Goal: Task Accomplishment & Management: Manage account settings

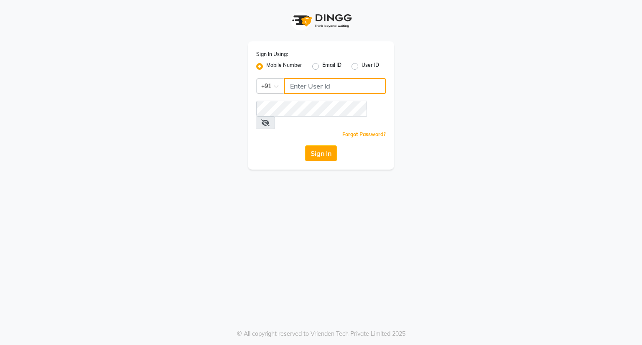
type input "9899469769"
click at [319, 147] on div "Sign In Using: Mobile Number Email ID User ID Country Code × [PHONE_NUMBER] Rem…" at bounding box center [321, 105] width 146 height 128
click at [319, 147] on button "Sign In" at bounding box center [321, 153] width 32 height 16
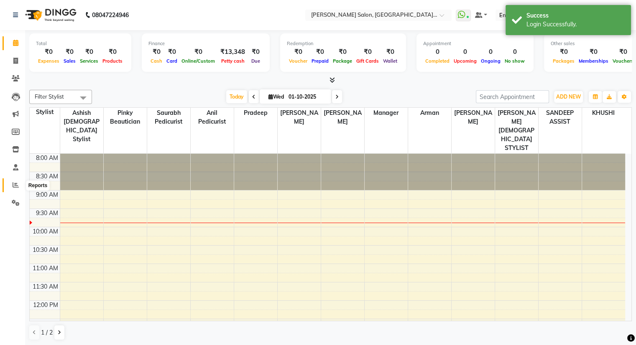
click at [18, 188] on icon at bounding box center [16, 185] width 6 height 6
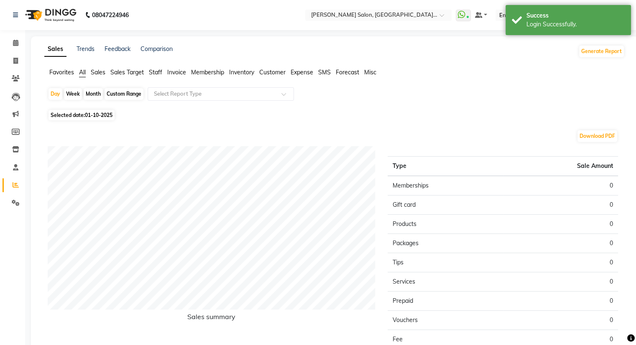
click at [151, 73] on span "Staff" at bounding box center [155, 73] width 13 height 8
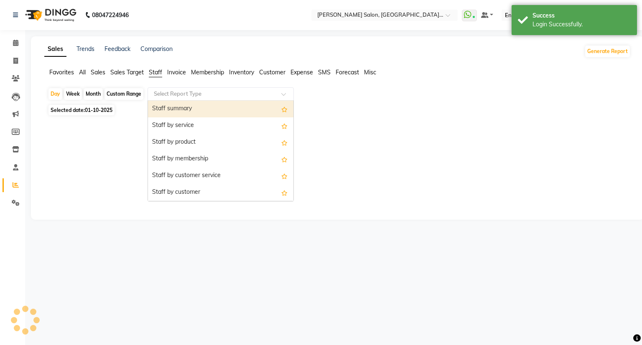
click at [178, 97] on input "text" at bounding box center [212, 94] width 120 height 8
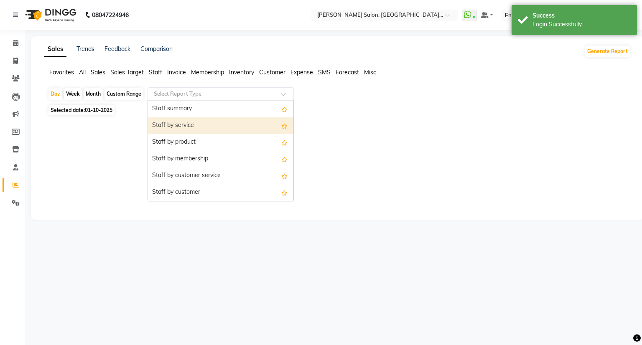
click at [179, 130] on div "Staff by service" at bounding box center [220, 125] width 145 height 17
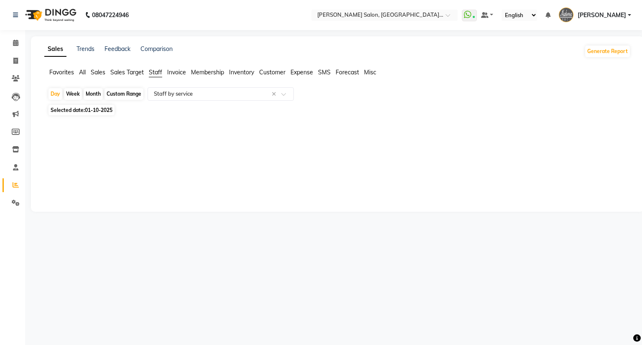
click at [97, 94] on div "Month" at bounding box center [93, 94] width 19 height 12
select select "10"
select select "2025"
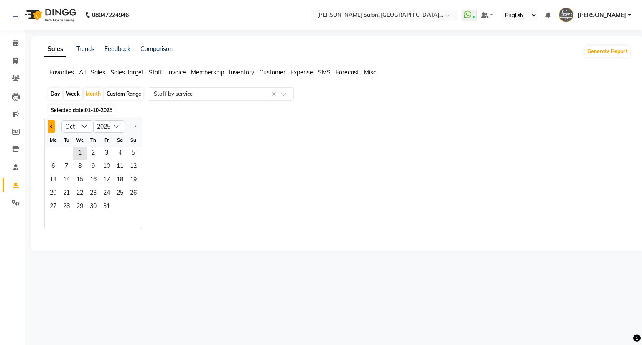
click at [54, 127] on button "Previous month" at bounding box center [51, 126] width 7 height 13
select select "9"
click at [79, 164] on span "10" at bounding box center [79, 167] width 13 height 13
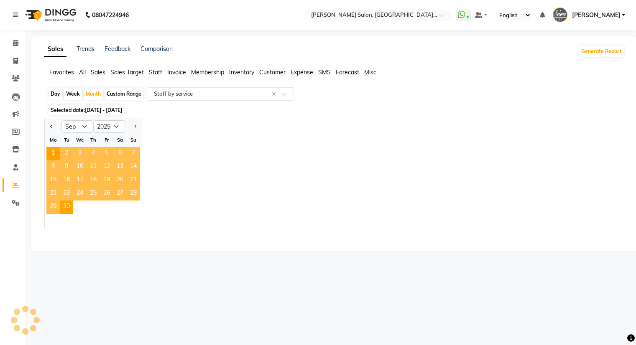
select select "full_report"
select select "pdf"
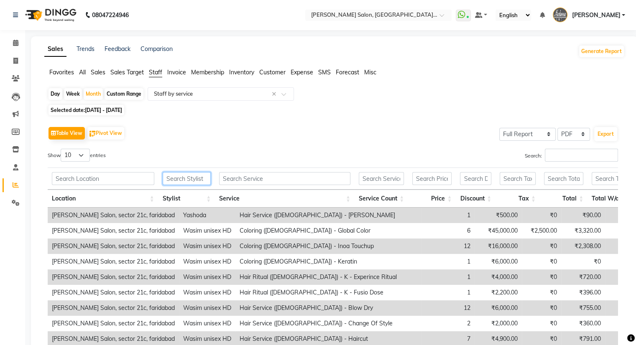
click at [175, 181] on input "text" at bounding box center [187, 178] width 48 height 13
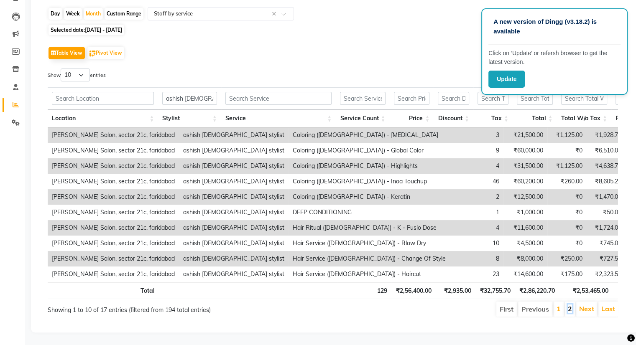
click at [572, 305] on link "2" at bounding box center [570, 309] width 4 height 8
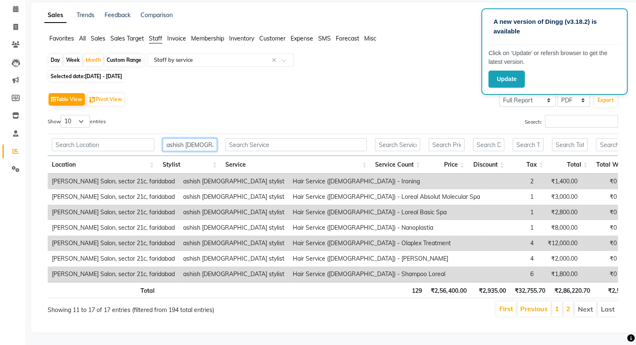
click at [209, 138] on input "ashish [DEMOGRAPHIC_DATA]" at bounding box center [190, 144] width 54 height 13
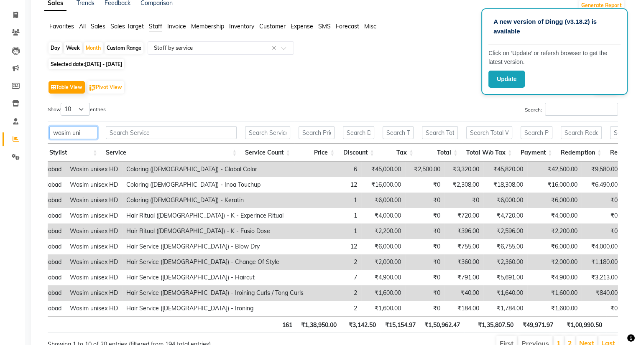
click at [92, 132] on input "wasim uni" at bounding box center [73, 132] width 48 height 13
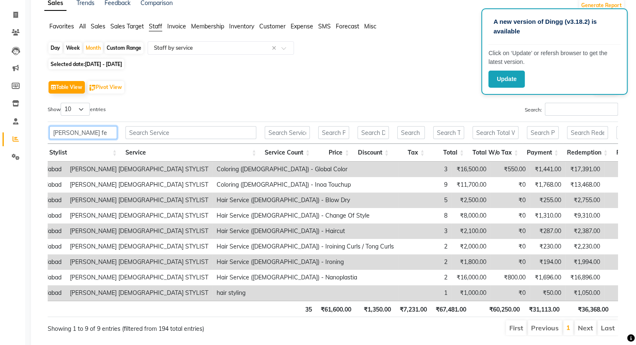
click at [92, 132] on input "[PERSON_NAME] fe" at bounding box center [83, 132] width 68 height 13
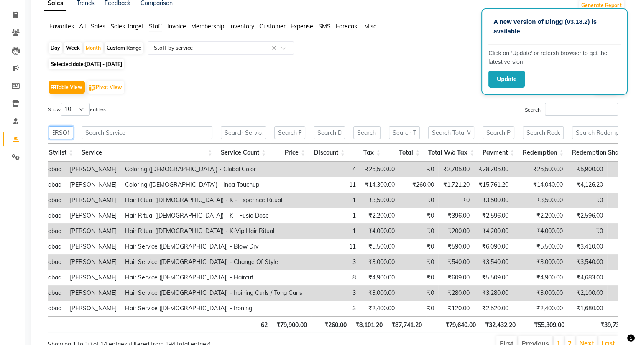
type input "[PERSON_NAME]"
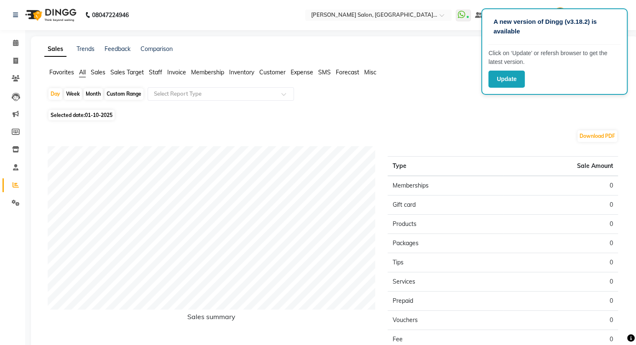
click at [92, 92] on div "Month" at bounding box center [93, 94] width 19 height 12
select select "10"
select select "2025"
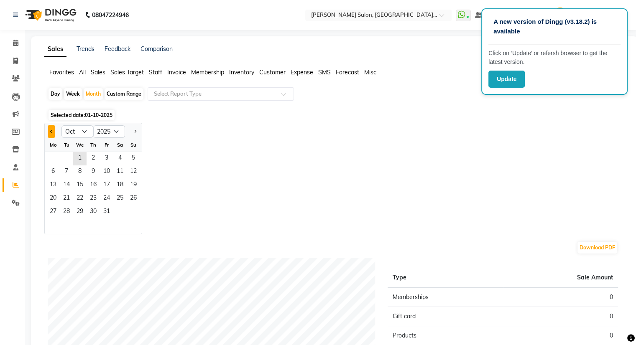
click at [48, 132] on button "Previous month" at bounding box center [51, 131] width 7 height 13
select select "9"
click at [121, 181] on span "20" at bounding box center [119, 185] width 13 height 13
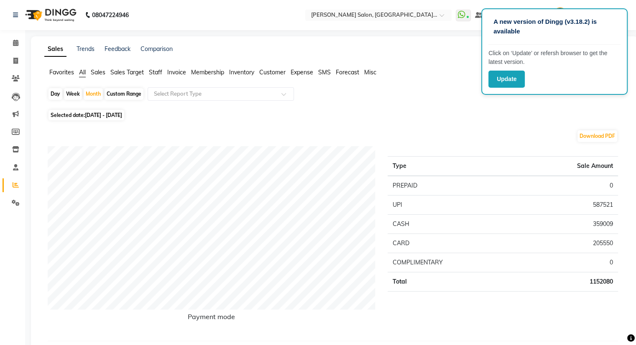
click at [160, 71] on span "Staff" at bounding box center [155, 73] width 13 height 8
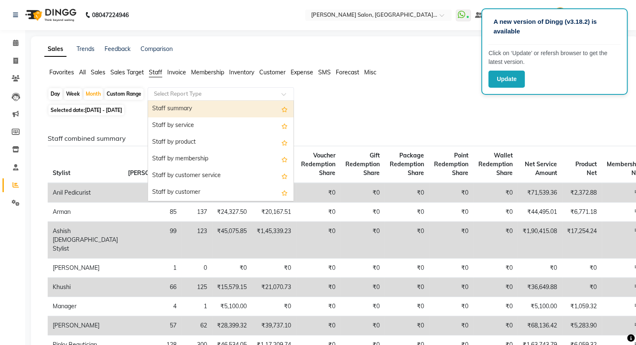
click at [199, 97] on input "text" at bounding box center [212, 94] width 120 height 8
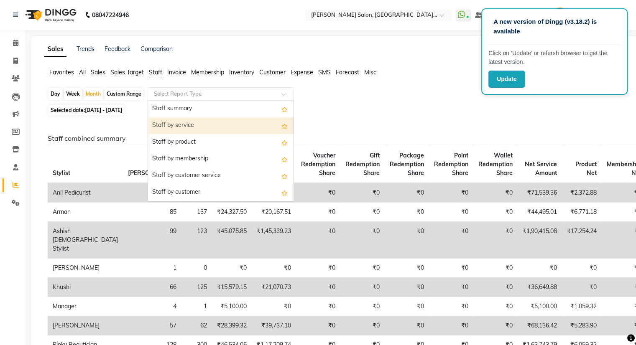
click at [188, 124] on div "Staff by service" at bounding box center [220, 125] width 145 height 17
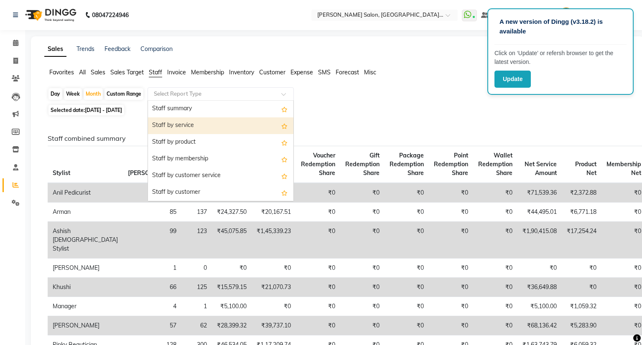
select select "full_report"
select select "pdf"
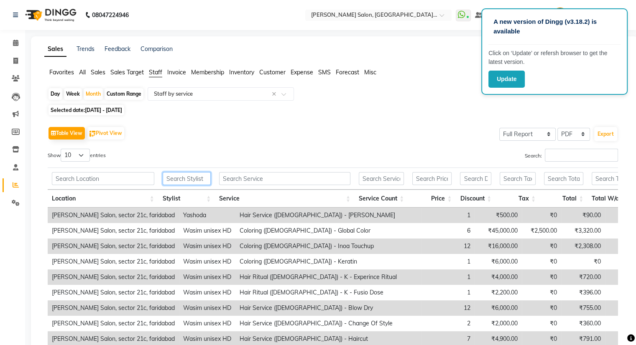
click at [186, 177] on input "text" at bounding box center [187, 178] width 48 height 13
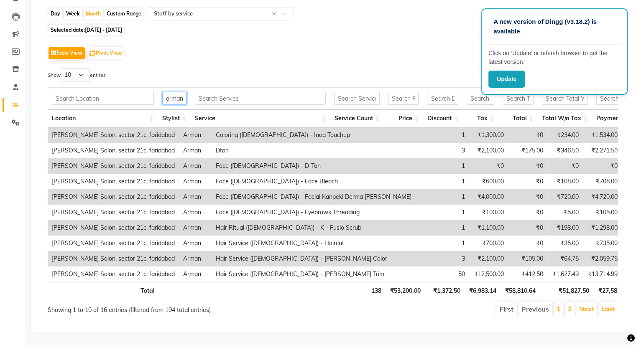
click at [177, 92] on input "arman" at bounding box center [174, 98] width 24 height 13
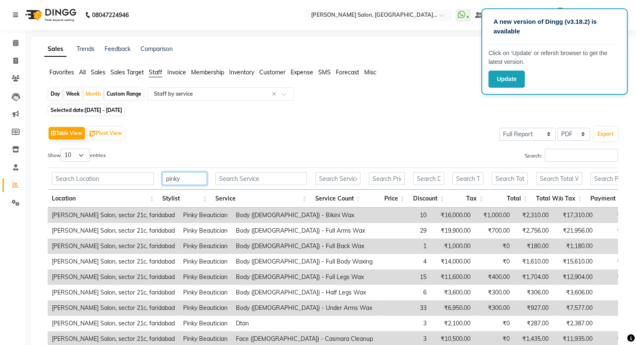
scroll to position [92, 0]
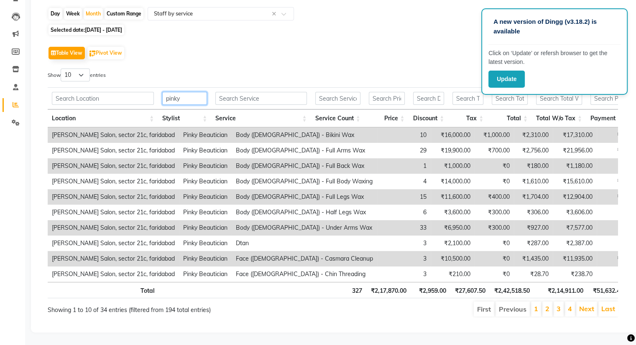
click at [186, 92] on input "pinky" at bounding box center [184, 98] width 45 height 13
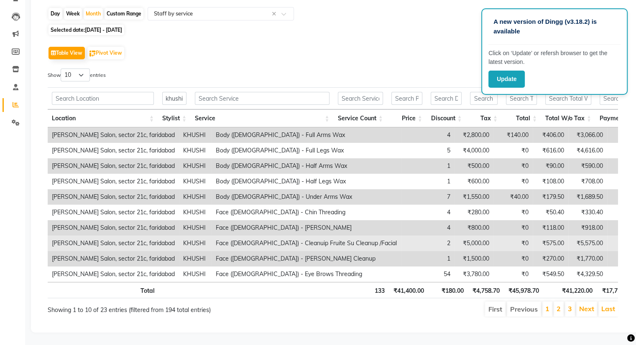
scroll to position [0, 0]
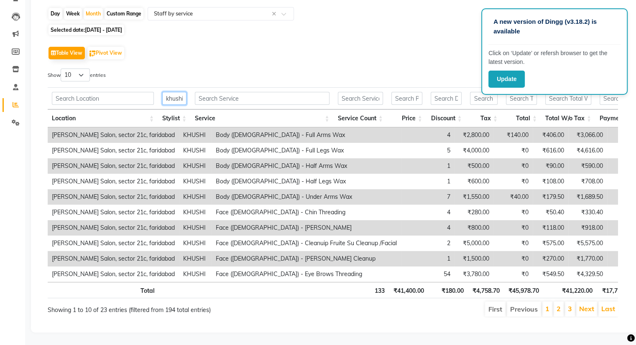
click at [176, 92] on input "khushi" at bounding box center [174, 98] width 24 height 13
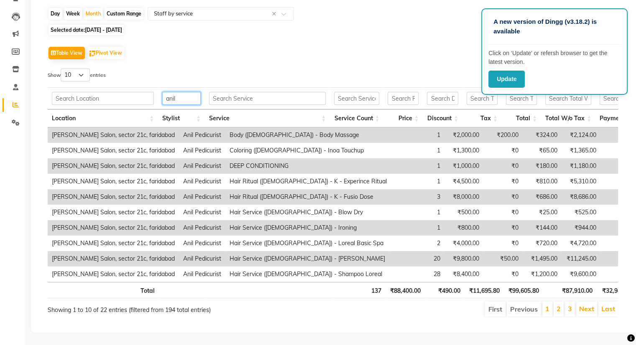
click at [188, 92] on input "anil" at bounding box center [181, 98] width 38 height 13
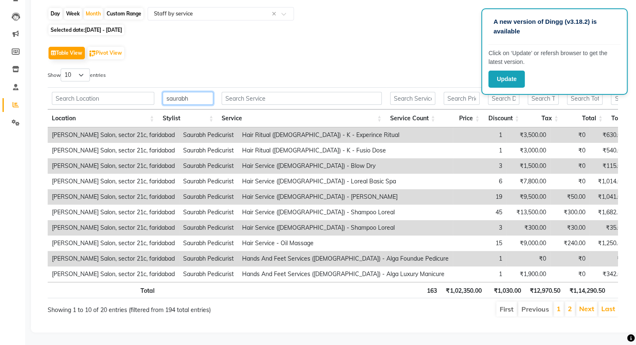
click at [195, 92] on input "saurabh" at bounding box center [188, 98] width 51 height 13
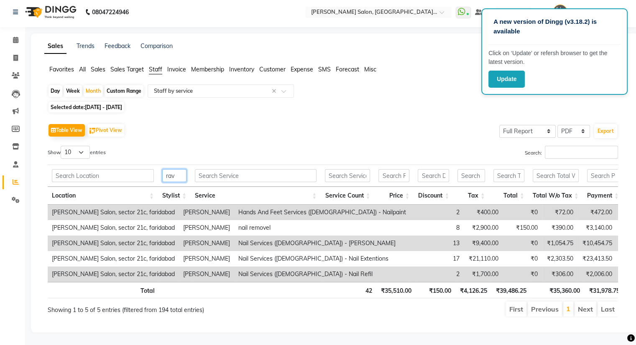
scroll to position [15, 0]
type input "ravi"
click at [20, 54] on span at bounding box center [15, 59] width 15 height 10
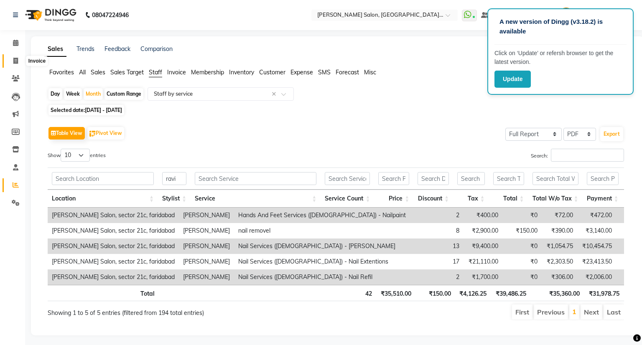
select select "5893"
select select "service"
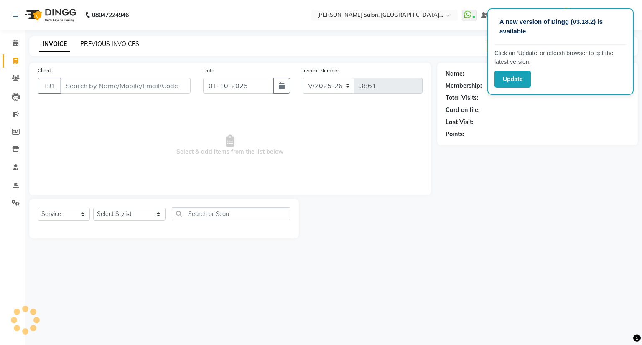
click at [123, 41] on link "PREVIOUS INVOICES" at bounding box center [109, 44] width 59 height 8
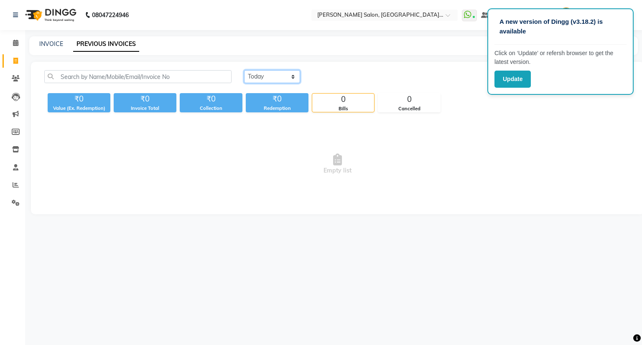
click at [282, 78] on select "[DATE] [DATE] Custom Range" at bounding box center [272, 76] width 56 height 13
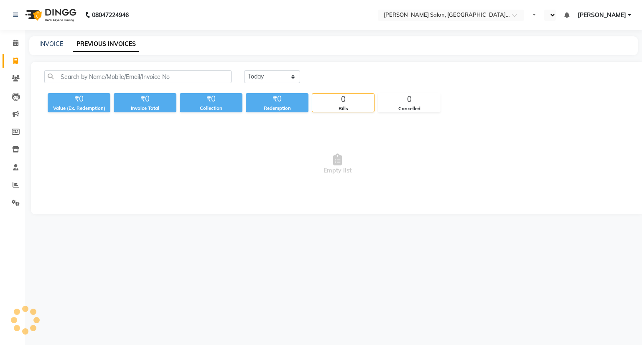
select select "en"
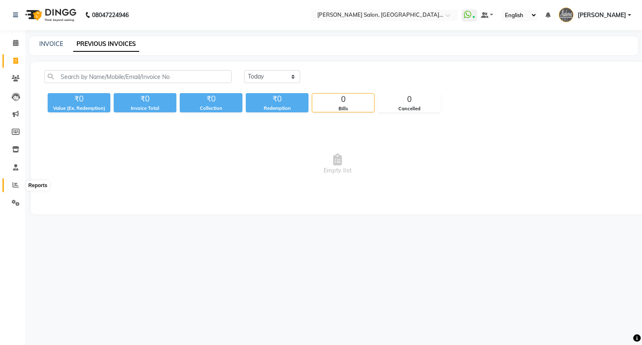
click at [11, 186] on span at bounding box center [15, 186] width 15 height 10
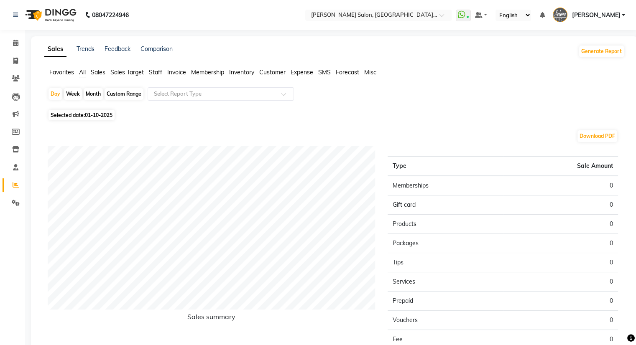
click at [159, 73] on span "Staff" at bounding box center [155, 73] width 13 height 8
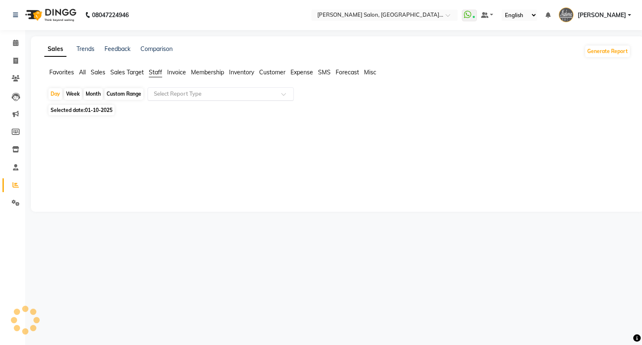
click at [184, 96] on input "text" at bounding box center [212, 94] width 120 height 8
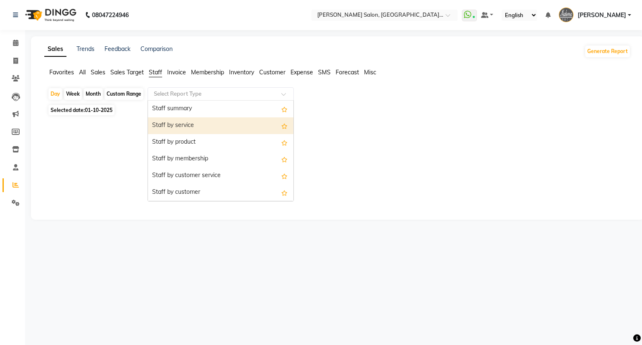
click at [177, 130] on div "Staff by service" at bounding box center [220, 125] width 145 height 17
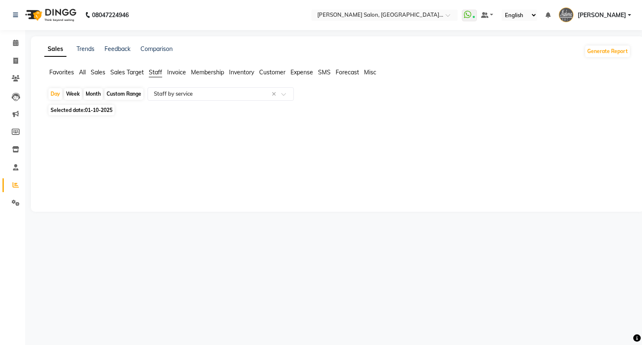
click at [95, 93] on div "Month" at bounding box center [93, 94] width 19 height 12
select select "10"
select select "2025"
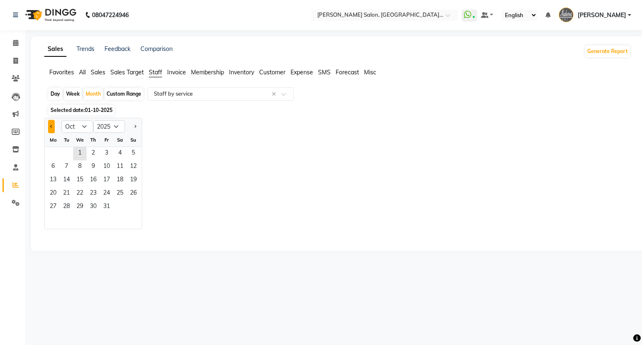
click at [48, 126] on button "Previous month" at bounding box center [51, 126] width 7 height 13
select select "9"
click at [92, 183] on span "18" at bounding box center [93, 180] width 13 height 13
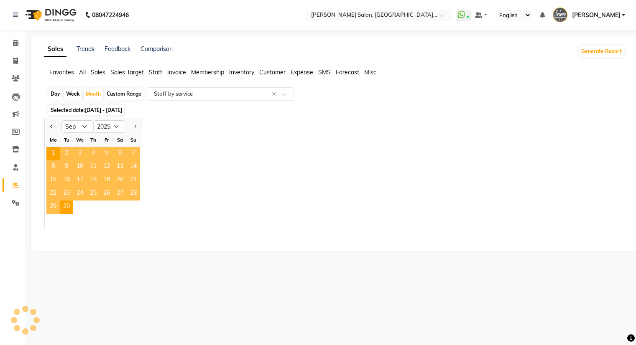
select select "full_report"
select select "pdf"
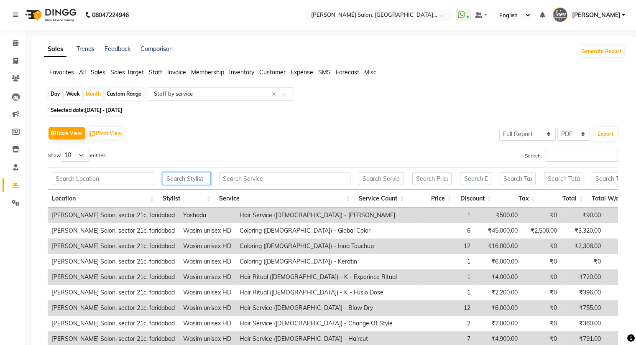
click at [189, 181] on input "text" at bounding box center [187, 178] width 48 height 13
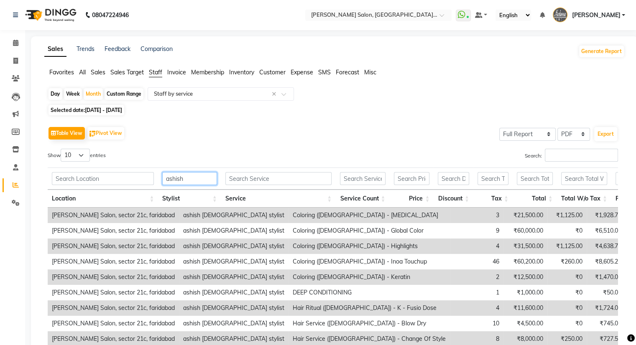
scroll to position [92, 0]
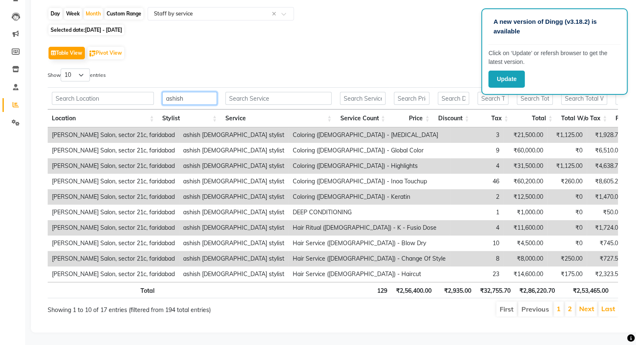
click at [193, 92] on input "ashish" at bounding box center [189, 98] width 54 height 13
type input "as"
click at [193, 92] on input "as" at bounding box center [189, 98] width 54 height 13
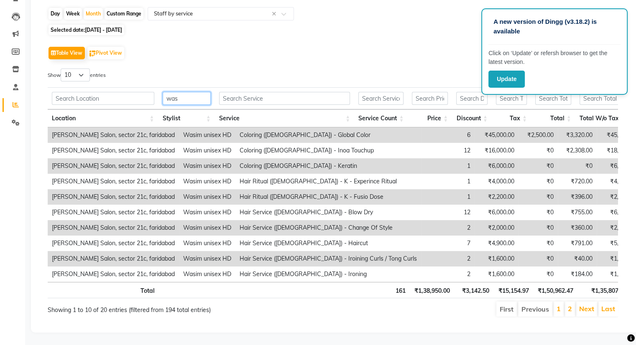
click at [192, 92] on input "was" at bounding box center [187, 98] width 48 height 13
type input "w"
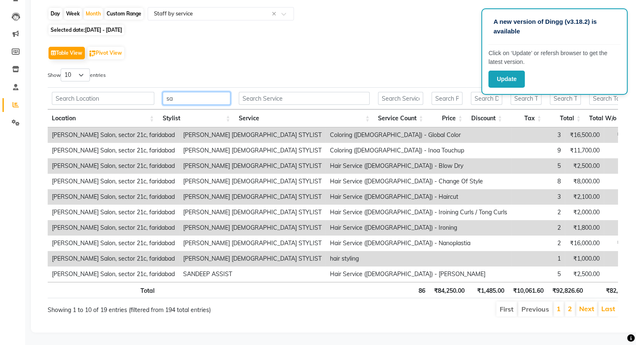
type input "s"
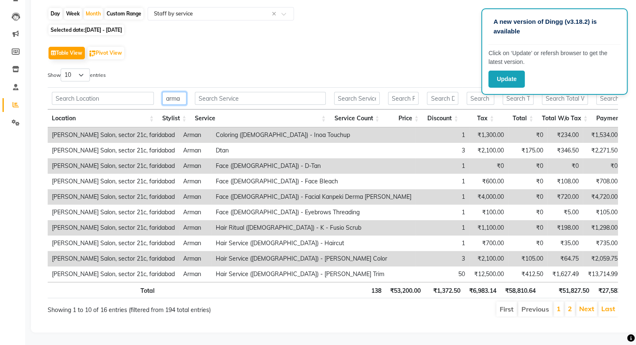
scroll to position [0, 0]
type input "a"
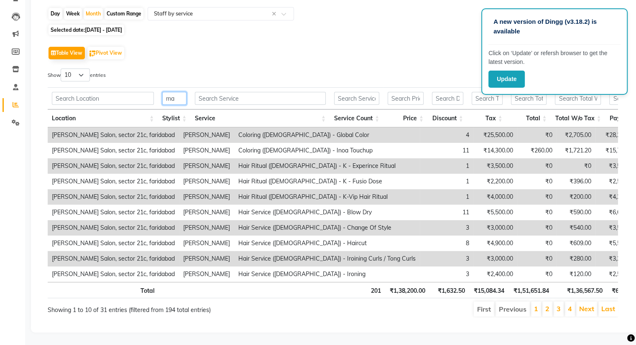
type input "m"
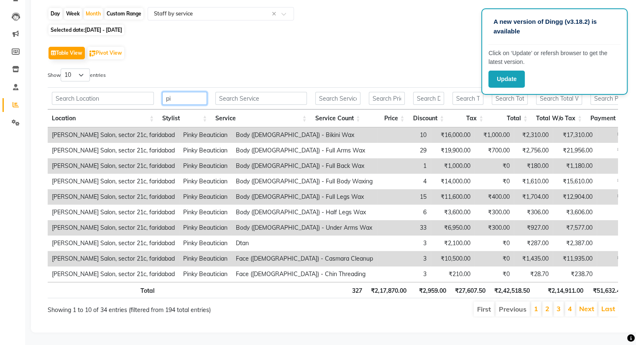
type input "p"
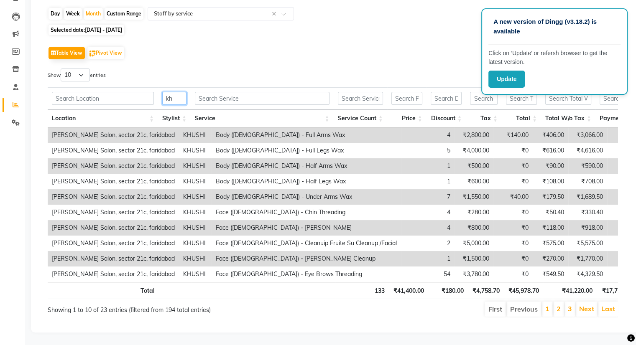
type input "k"
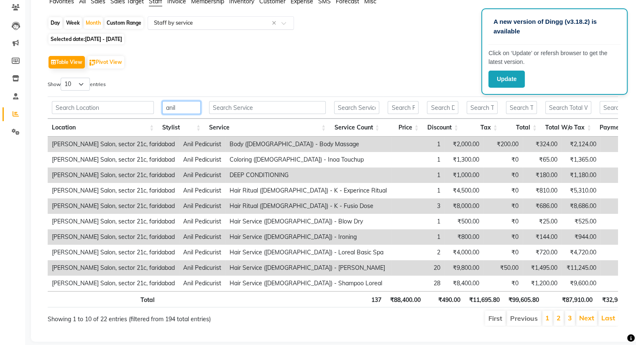
scroll to position [75, 0]
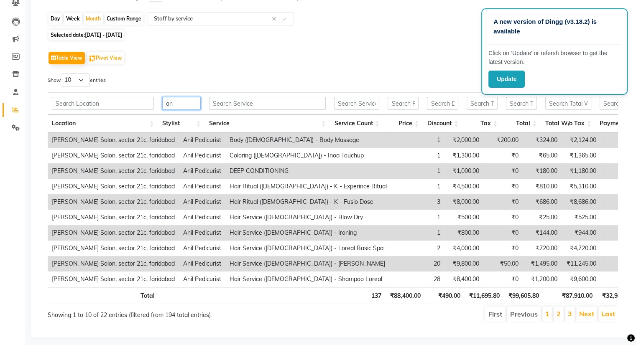
type input "a"
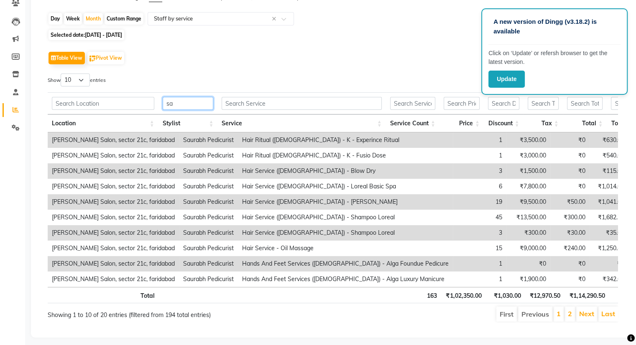
type input "s"
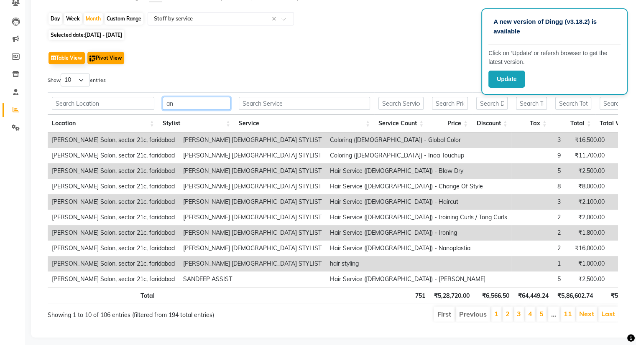
type input "a"
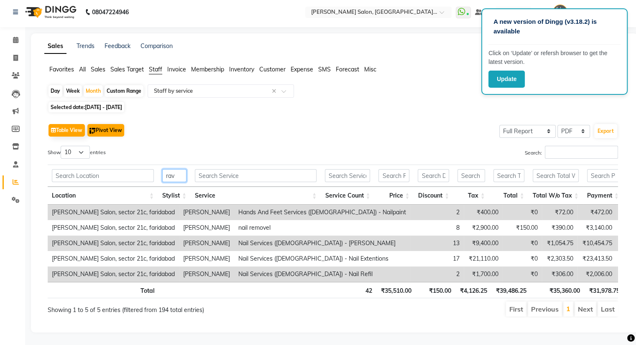
scroll to position [15, 0]
type input "r"
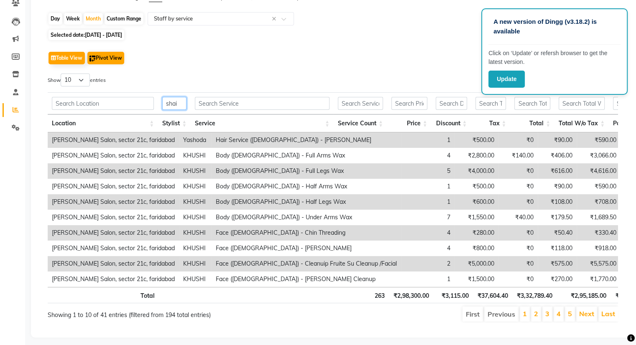
scroll to position [0, 0]
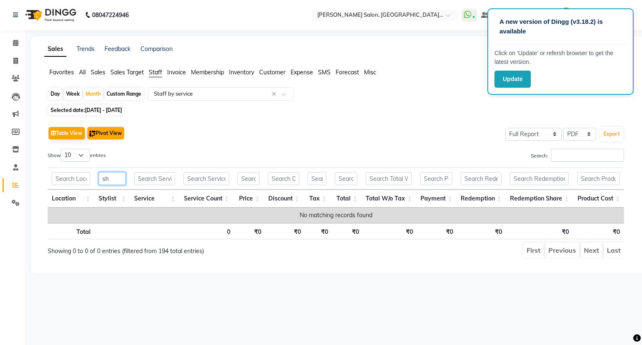
type input "s"
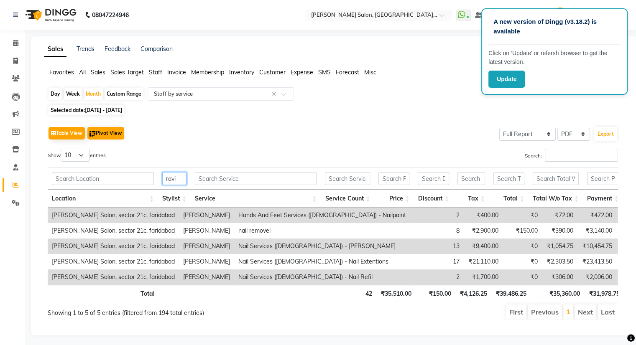
type input "ravi"
click at [18, 58] on icon at bounding box center [15, 61] width 5 height 6
select select "service"
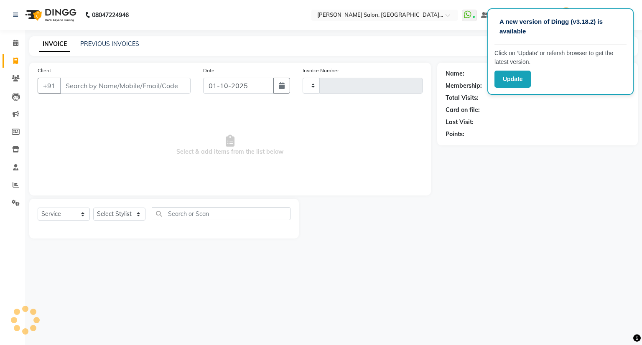
type input "3861"
select select "5893"
click at [119, 47] on link "PREVIOUS INVOICES" at bounding box center [109, 44] width 59 height 8
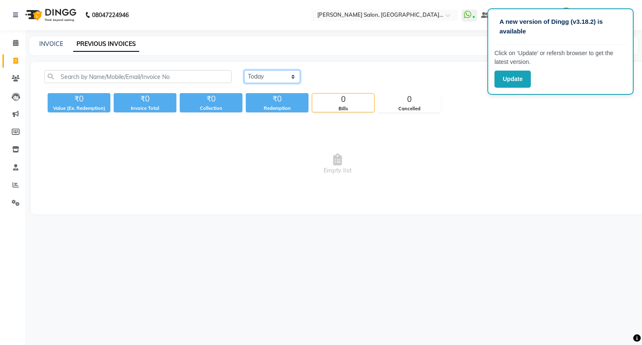
click at [253, 77] on select "[DATE] [DATE] Custom Range" at bounding box center [272, 76] width 56 height 13
select select "range"
click at [244, 70] on select "[DATE] [DATE] Custom Range" at bounding box center [272, 76] width 56 height 13
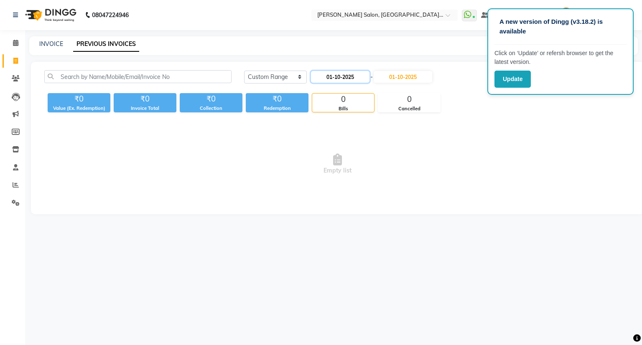
click at [325, 81] on input "01-10-2025" at bounding box center [340, 77] width 59 height 12
select select "10"
select select "2025"
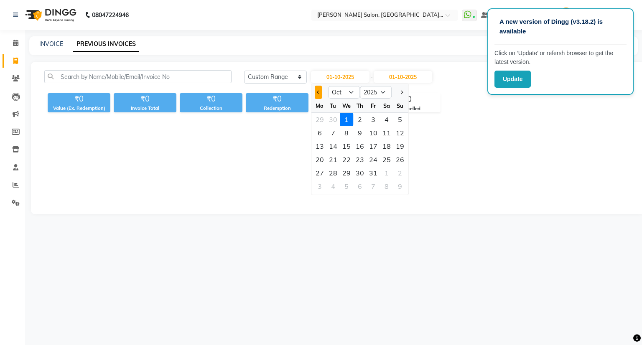
click at [316, 95] on button "Previous month" at bounding box center [318, 92] width 7 height 13
select select "9"
click at [318, 119] on div "1" at bounding box center [319, 119] width 13 height 13
type input "01-09-2025"
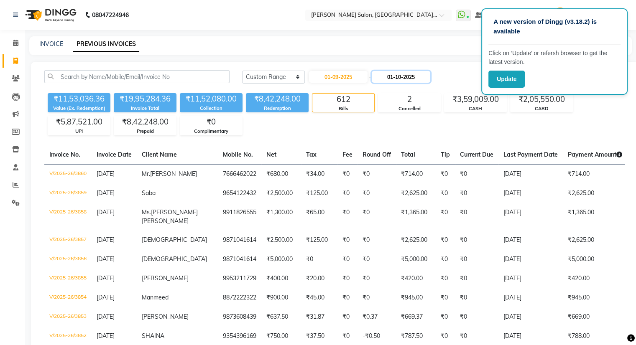
click at [393, 81] on input "01-10-2025" at bounding box center [401, 77] width 59 height 12
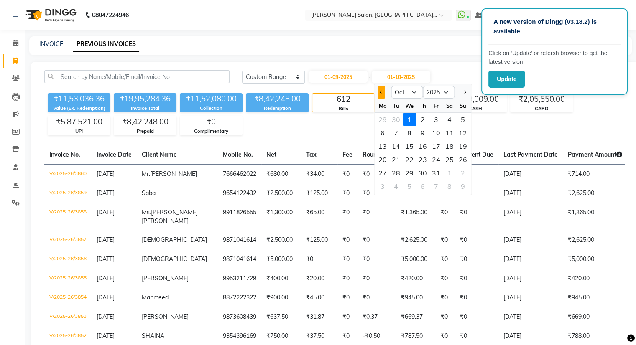
click at [379, 92] on button "Previous month" at bounding box center [381, 92] width 7 height 13
select select "9"
click at [396, 171] on div "30" at bounding box center [395, 172] width 13 height 13
type input "[DATE]"
